Goal: Task Accomplishment & Management: Complete application form

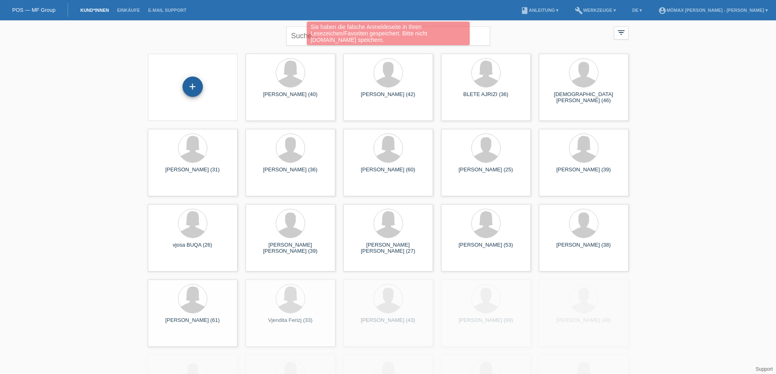
click at [199, 81] on div "+" at bounding box center [193, 87] width 20 height 14
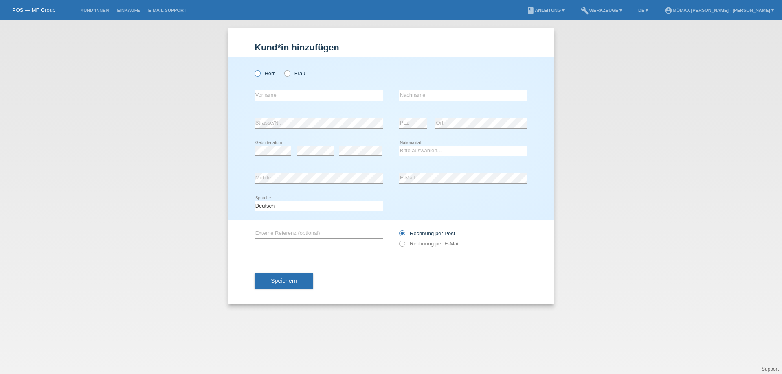
click at [253, 69] on icon at bounding box center [253, 69] width 0 height 0
click at [257, 76] on input "Herr" at bounding box center [256, 72] width 5 height 5
radio input "true"
click at [262, 94] on input "text" at bounding box center [318, 95] width 128 height 10
type input "misheer"
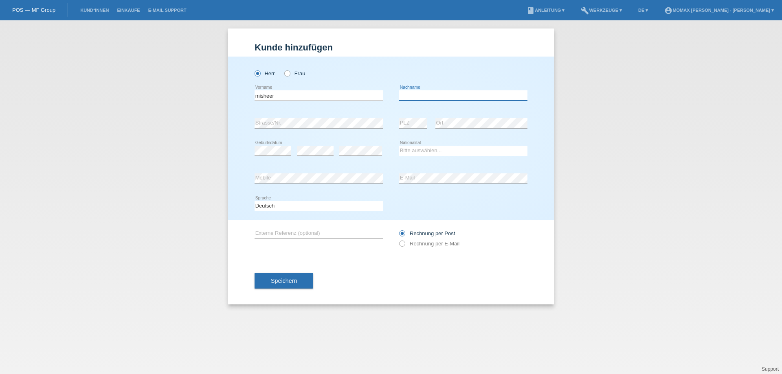
click at [425, 95] on input "text" at bounding box center [463, 95] width 128 height 10
type input "MIHO"
click at [275, 98] on input "misheer" at bounding box center [318, 95] width 128 height 10
type input "m"
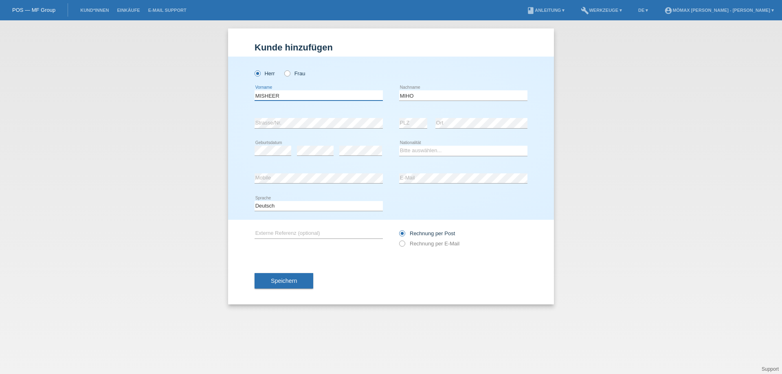
type input "MISHEER"
click at [425, 150] on select "Bitte auswählen... Schweiz Deutschland Liechtenstein Österreich ------------ Af…" at bounding box center [463, 151] width 128 height 10
select select "CH"
click at [399, 146] on select "Bitte auswählen... Schweiz Deutschland Liechtenstein Österreich ------------ Af…" at bounding box center [463, 151] width 128 height 10
click at [398, 239] on icon at bounding box center [398, 239] width 0 height 0
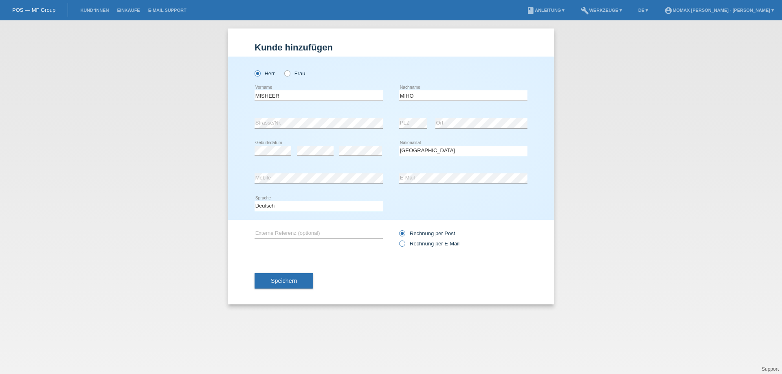
click at [401, 243] on input "Rechnung per E-Mail" at bounding box center [401, 246] width 5 height 10
radio input "true"
click at [289, 285] on button "Speichern" at bounding box center [283, 280] width 59 height 15
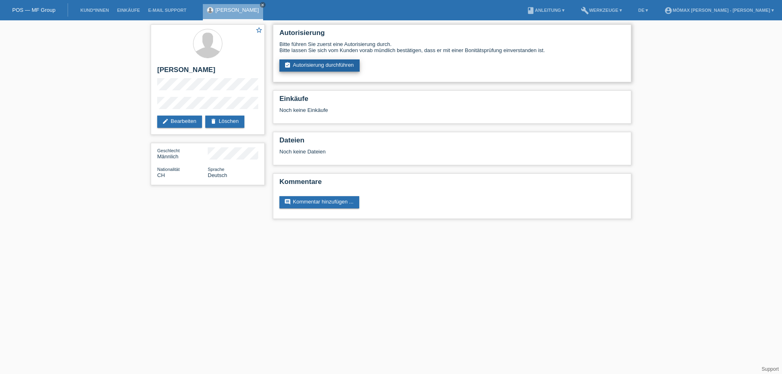
click at [310, 65] on link "assignment_turned_in Autorisierung durchführen" at bounding box center [319, 65] width 80 height 12
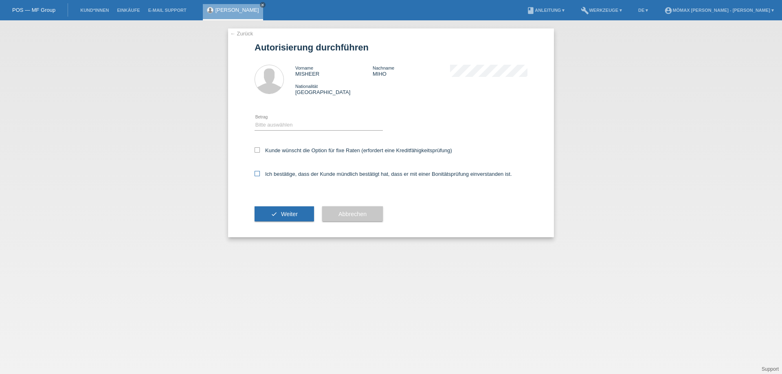
click at [261, 174] on label "Ich bestätige, dass der Kunde mündlich bestätigt hat, dass er mit einer Bonität…" at bounding box center [382, 174] width 257 height 6
click at [260, 174] on input "Ich bestätige, dass der Kunde mündlich bestätigt hat, dass er mit einer Bonität…" at bounding box center [256, 173] width 5 height 5
checkbox input "true"
click at [278, 219] on button "check Weiter" at bounding box center [283, 213] width 59 height 15
click at [287, 125] on select "Bitte auswählen CHF 1.00 - CHF 499.00 CHF 500.00 - CHF 1'999.00 CHF 2'000.00 - …" at bounding box center [318, 125] width 128 height 10
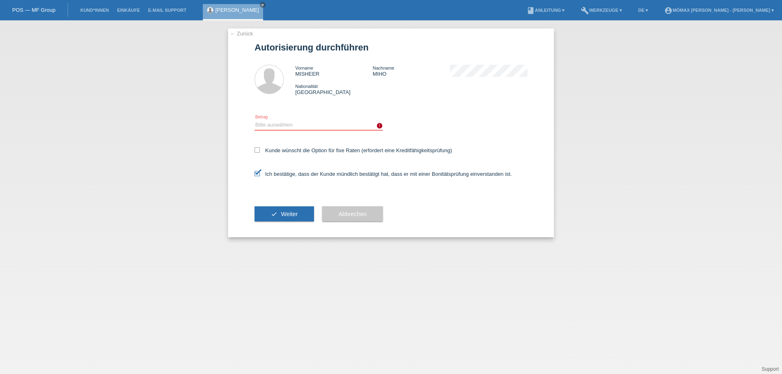
select select "3"
click at [254, 120] on select "Bitte auswählen CHF 1.00 - CHF 499.00 CHF 500.00 - CHF 1'999.00 CHF 2'000.00 - …" at bounding box center [318, 125] width 128 height 10
click at [284, 211] on span "Weiter" at bounding box center [289, 214] width 17 height 7
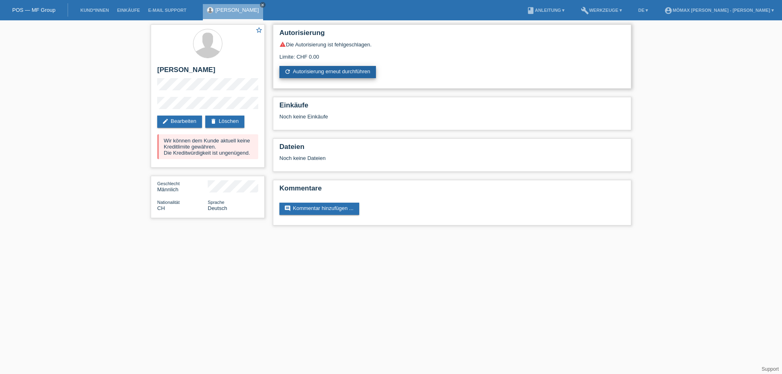
click at [335, 72] on link "refresh Autorisierung erneut durchführen" at bounding box center [327, 72] width 96 height 12
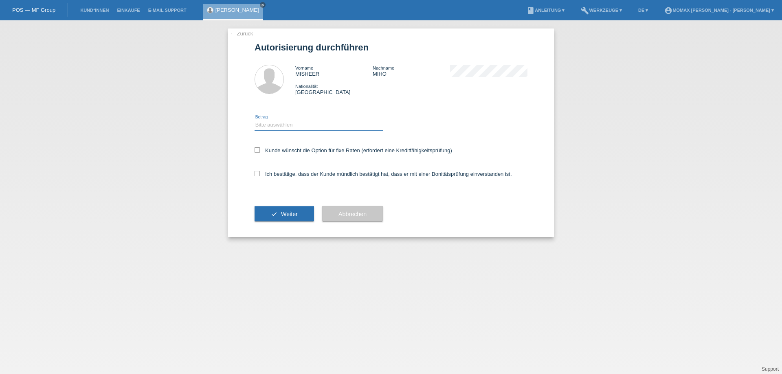
click at [260, 122] on select "Bitte auswählen CHF 1.00 - CHF 499.00 CHF 500.00 - CHF 1'999.00 CHF 2'000.00 - …" at bounding box center [318, 125] width 128 height 10
select select "2"
click at [254, 120] on select "Bitte auswählen CHF 1.00 - CHF 499.00 CHF 500.00 - CHF 1'999.00 CHF 2'000.00 - …" at bounding box center [318, 125] width 128 height 10
click at [258, 173] on icon at bounding box center [256, 173] width 5 height 5
click at [258, 173] on input "Ich bestätige, dass der Kunde mündlich bestätigt hat, dass er mit einer Bonität…" at bounding box center [256, 173] width 5 height 5
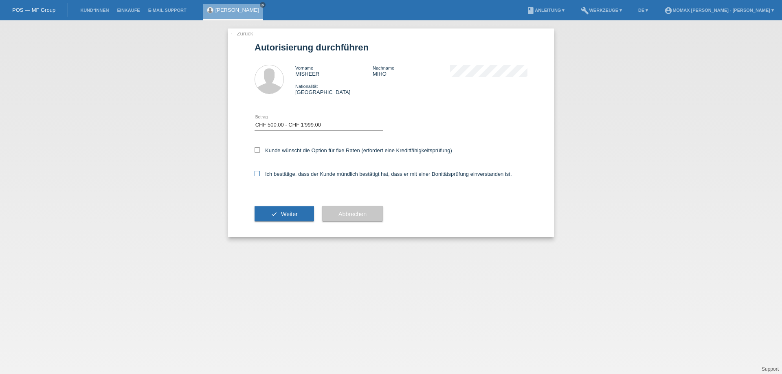
checkbox input "true"
click at [292, 213] on span "Weiter" at bounding box center [289, 214] width 17 height 7
